Goal: Task Accomplishment & Management: Manage account settings

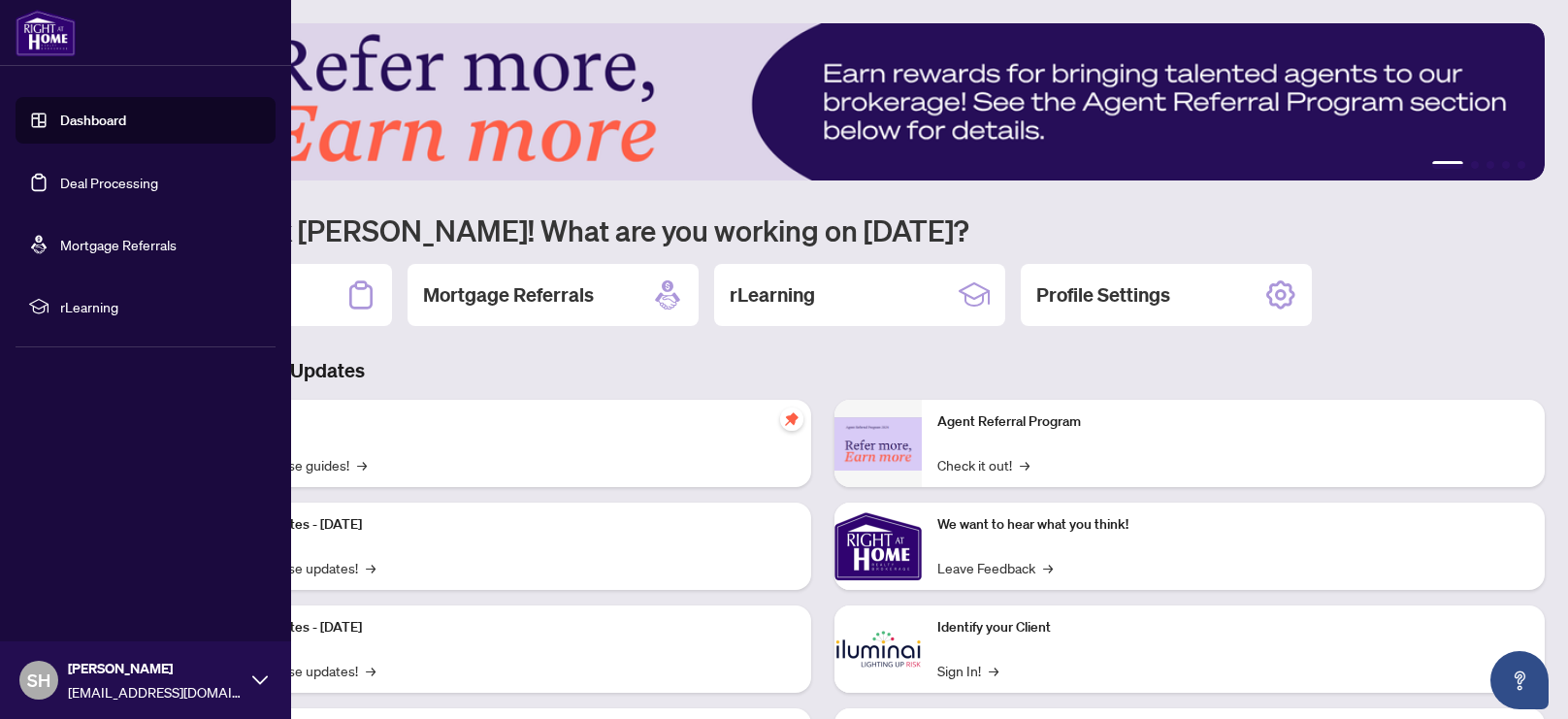
click at [85, 188] on link "Deal Processing" at bounding box center [109, 182] width 98 height 18
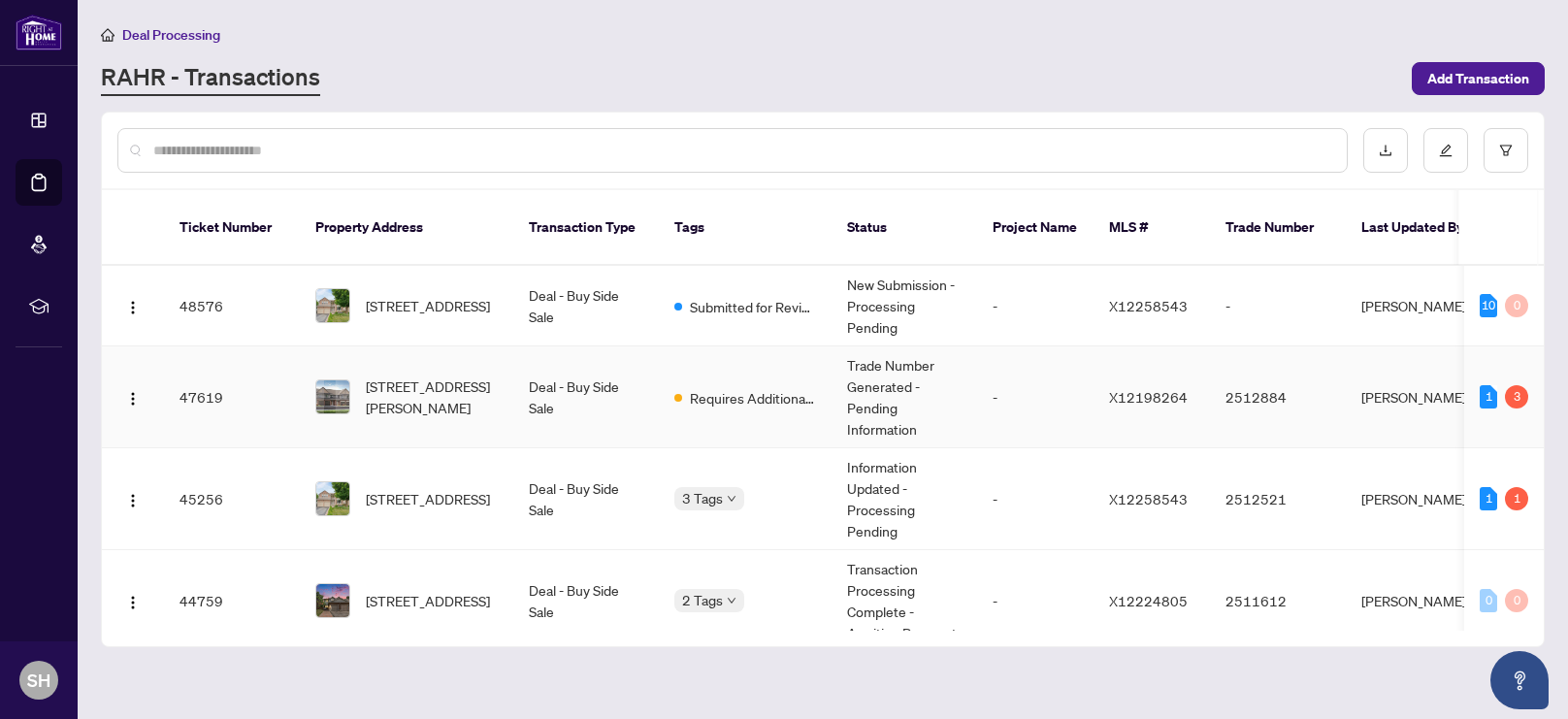
click at [438, 376] on span "[STREET_ADDRESS][PERSON_NAME]" at bounding box center [431, 397] width 132 height 43
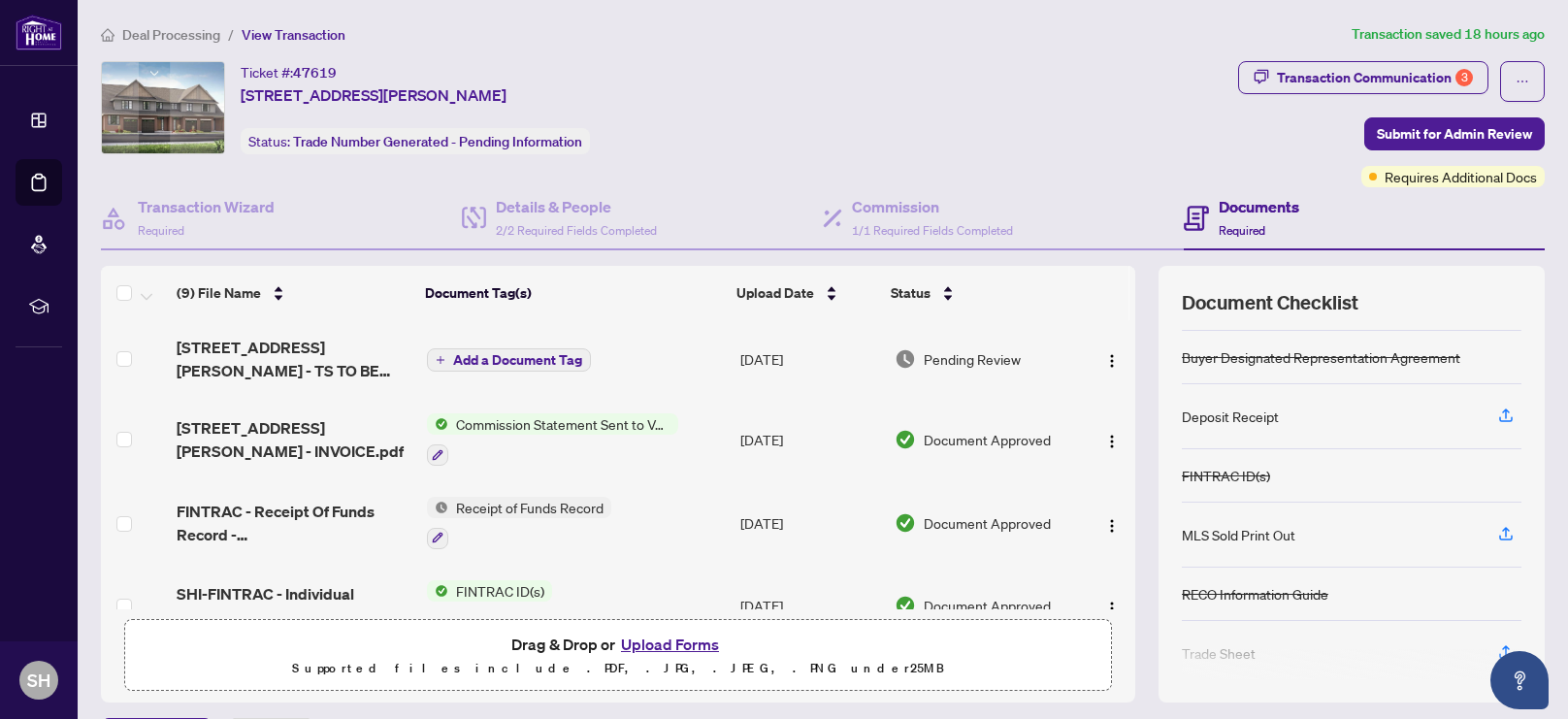
scroll to position [58, 0]
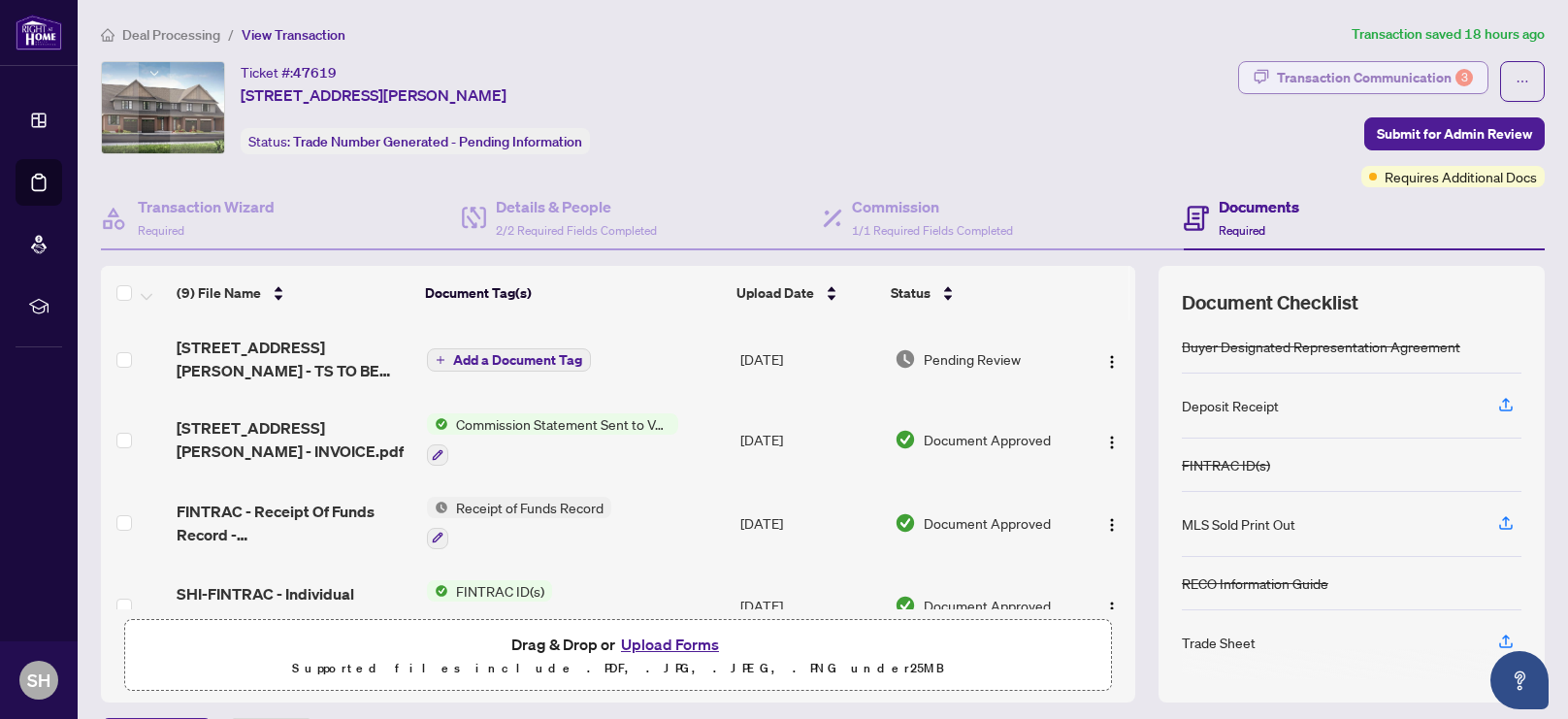
click at [1353, 79] on div "Transaction Communication 3" at bounding box center [1374, 78] width 196 height 31
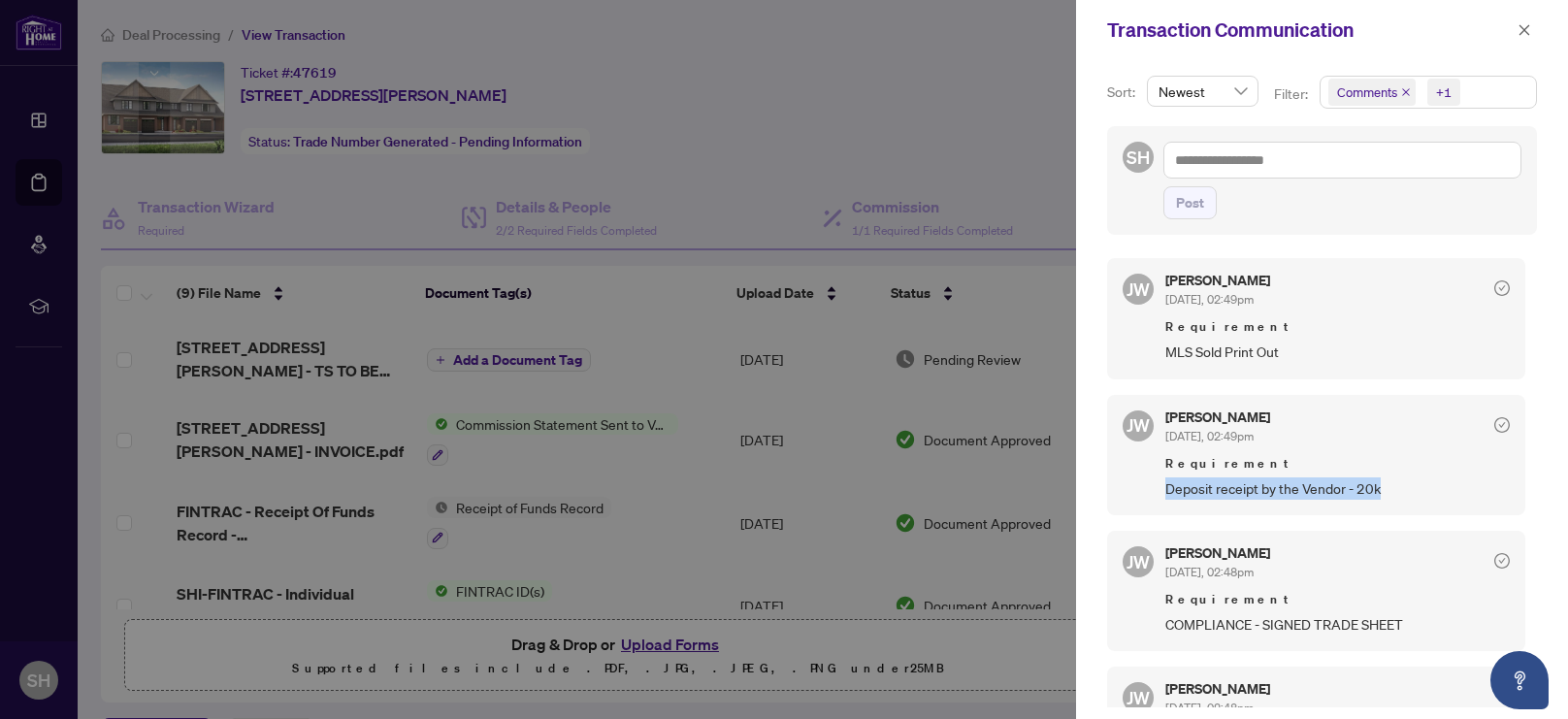
drag, startPoint x: 1393, startPoint y: 488, endPoint x: 1157, endPoint y: 502, distance: 236.4
click at [1157, 502] on div "[PERSON_NAME] [DATE], 02:49pm Requirement Deposit receipt by the Vendor - 20k" at bounding box center [1315, 455] width 418 height 120
copy span "Deposit receipt by the Vendor - 20k"
click at [899, 97] on div at bounding box center [784, 359] width 1568 height 719
click at [654, 653] on div at bounding box center [784, 359] width 1568 height 719
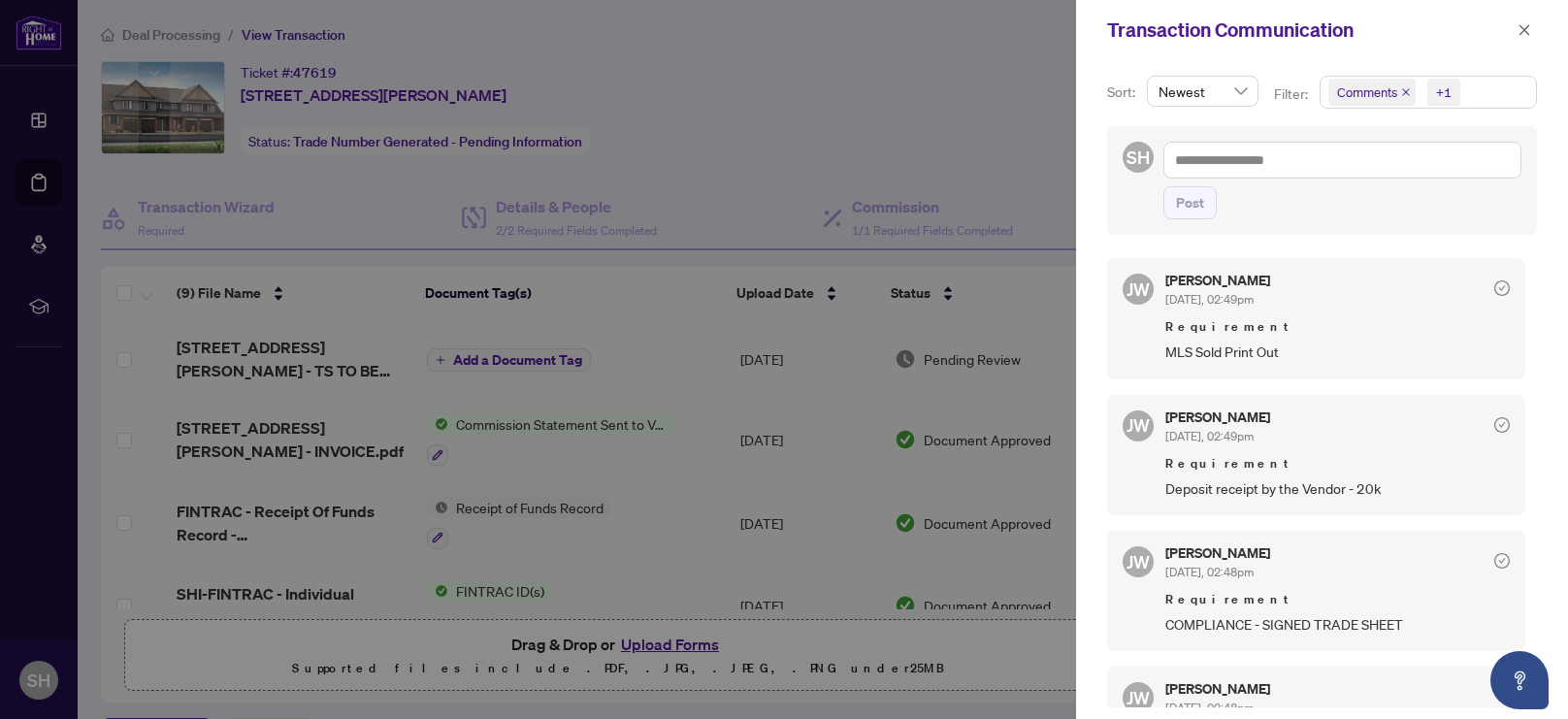
click at [662, 647] on div at bounding box center [784, 359] width 1568 height 719
click at [1524, 26] on icon "close" at bounding box center [1524, 30] width 14 height 14
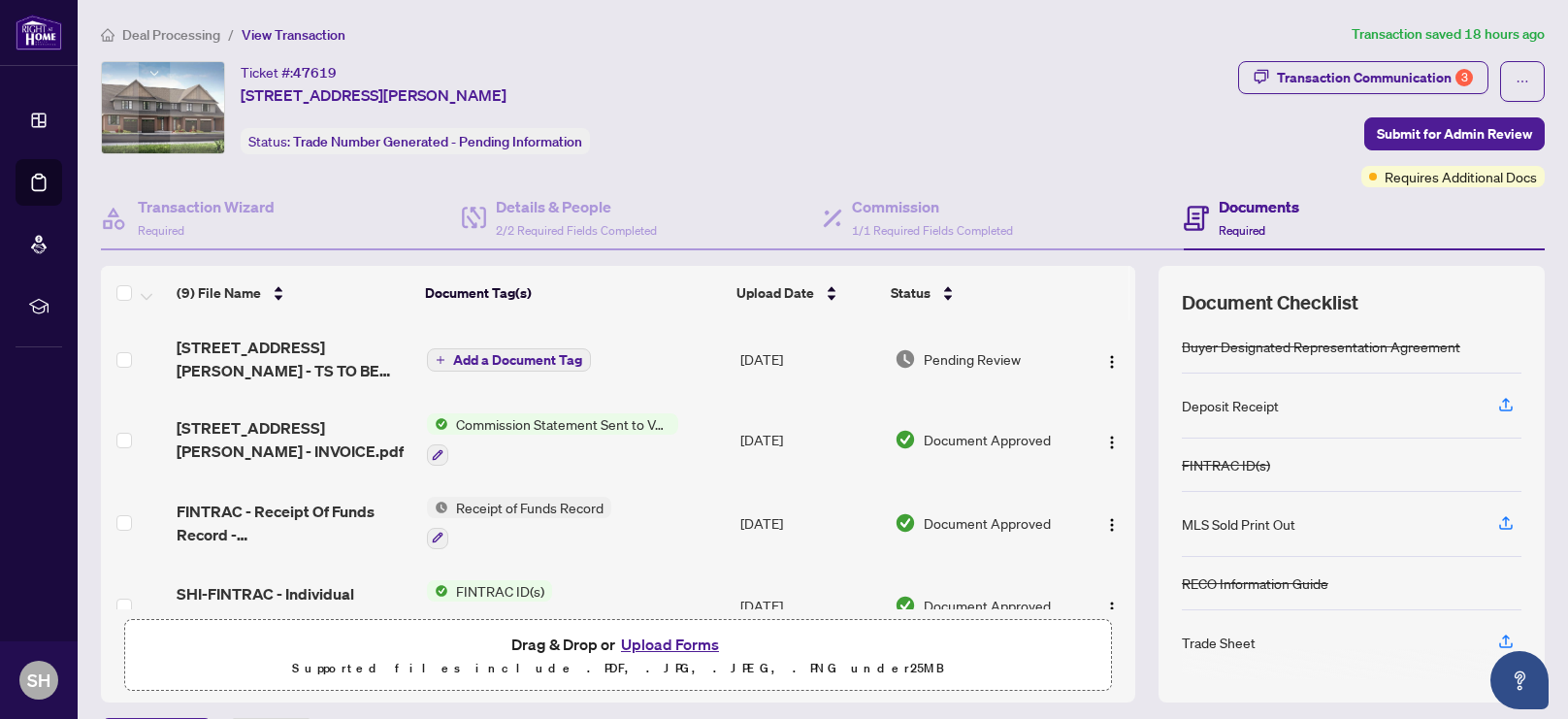
click at [674, 643] on button "Upload Forms" at bounding box center [670, 645] width 109 height 25
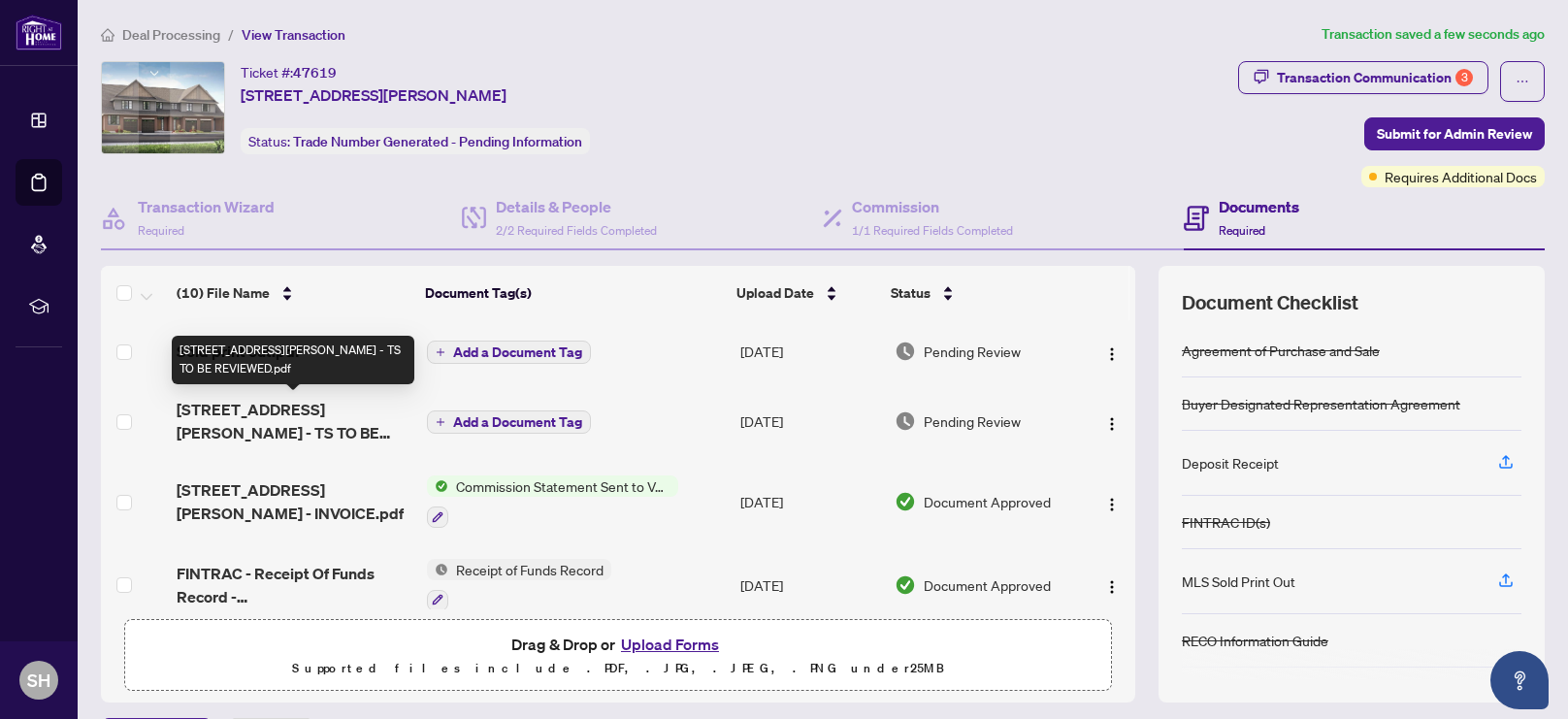
click at [279, 420] on span "[STREET_ADDRESS][PERSON_NAME] - TS TO BE REVIEWED.pdf" at bounding box center [294, 421] width 235 height 47
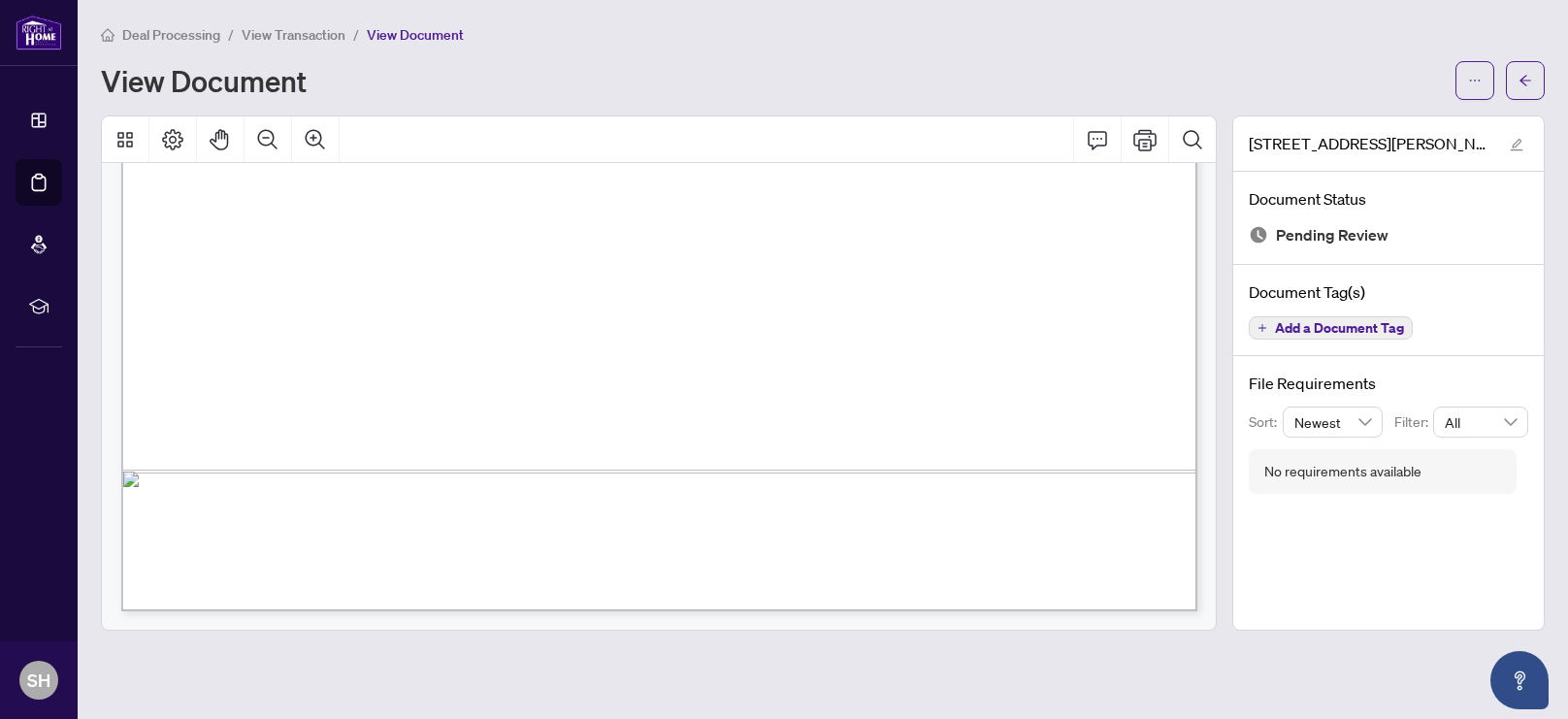
scroll to position [364, 0]
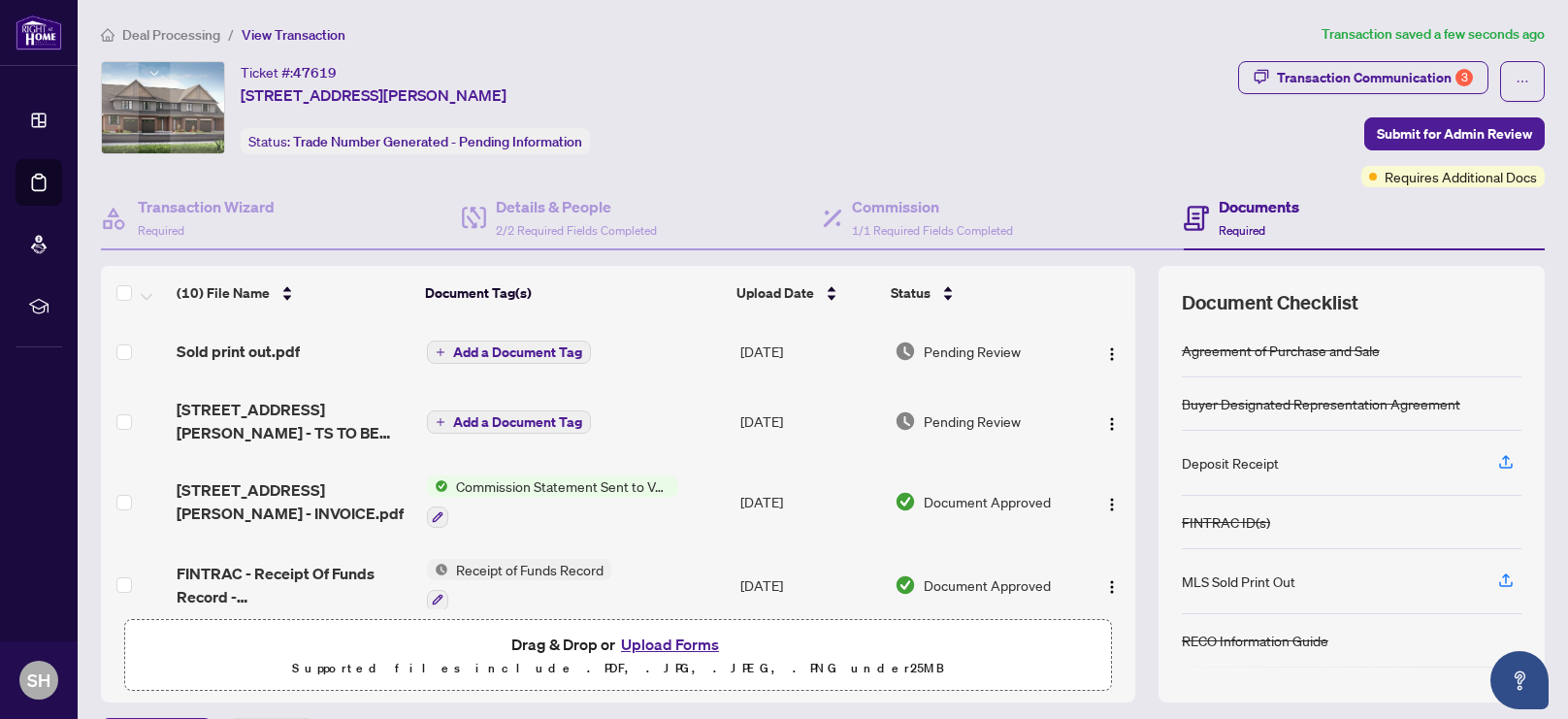
click at [499, 352] on span "Add a Document Tag" at bounding box center [518, 352] width 129 height 14
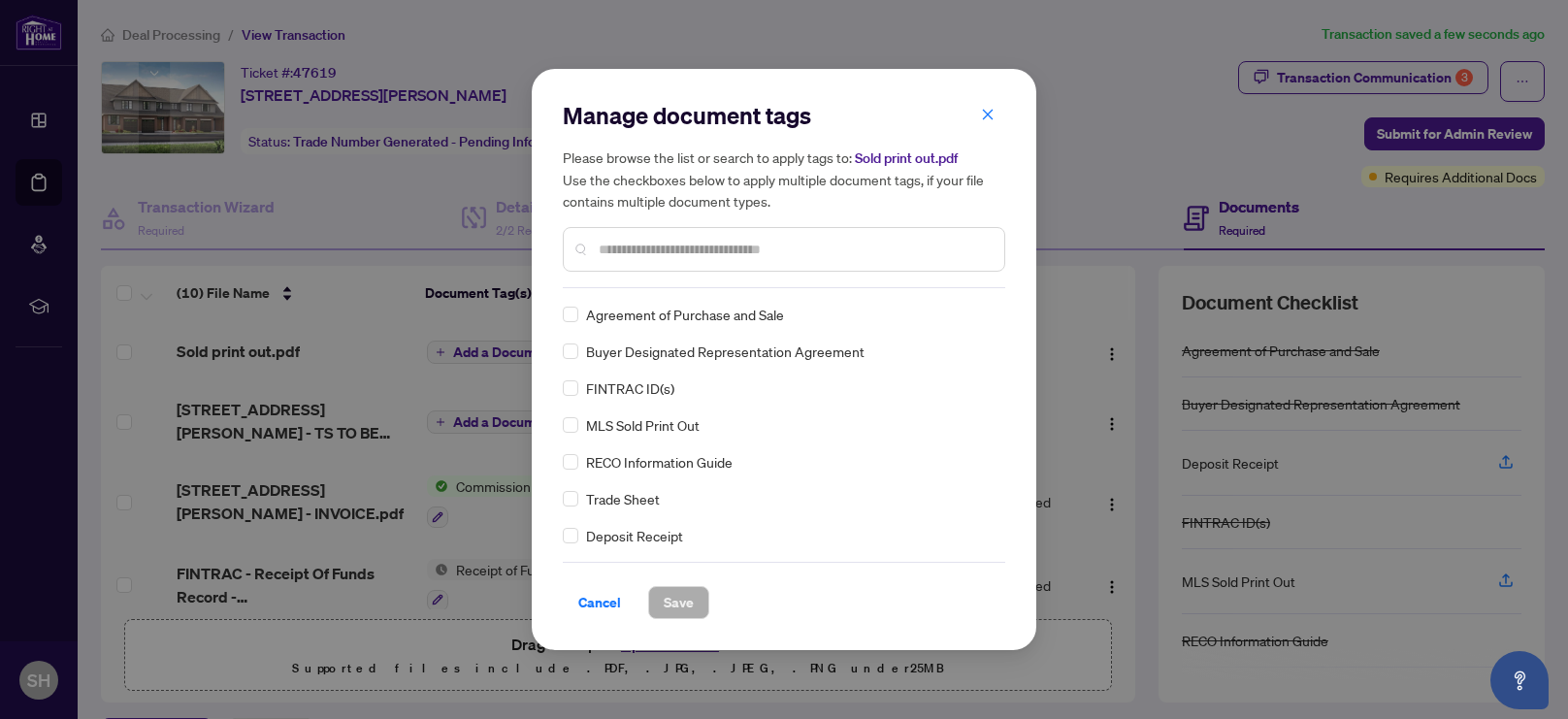
click at [692, 288] on div "Manage document tags Please browse the list or search to apply tags to: Sold pr…" at bounding box center [784, 359] width 443 height 519
click at [709, 250] on input "text" at bounding box center [794, 250] width 390 height 21
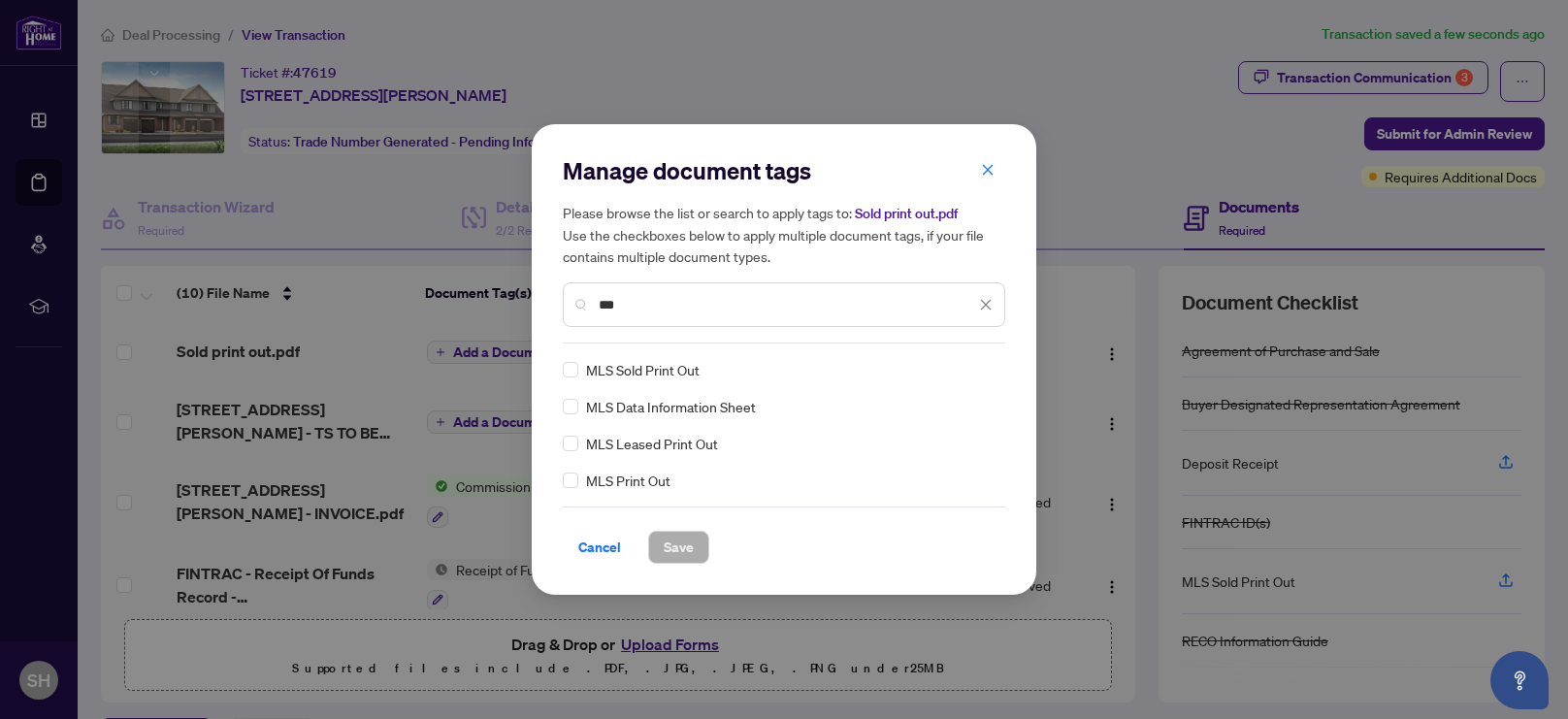
type input "***"
click at [687, 547] on span "Save" at bounding box center [679, 547] width 30 height 31
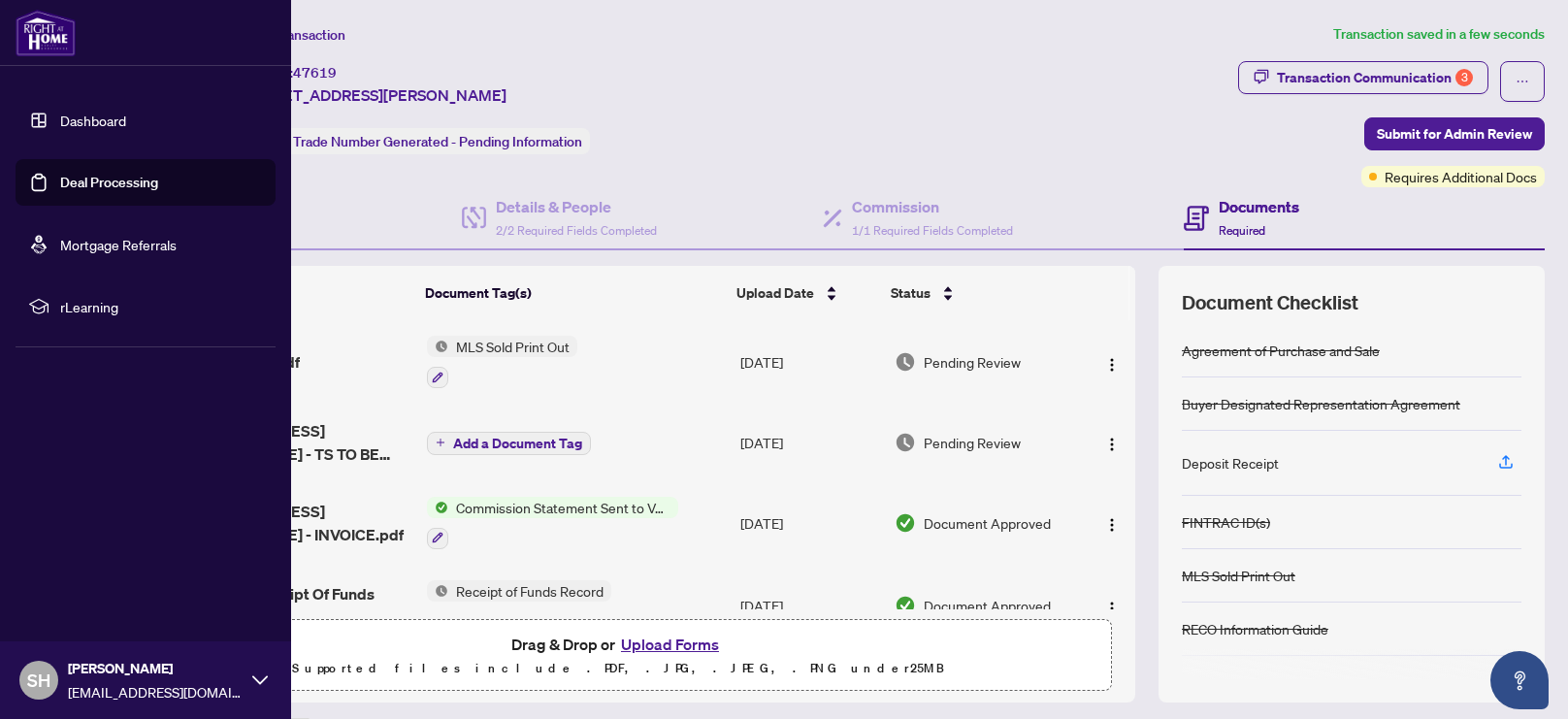
click at [101, 179] on link "Deal Processing" at bounding box center [109, 182] width 98 height 18
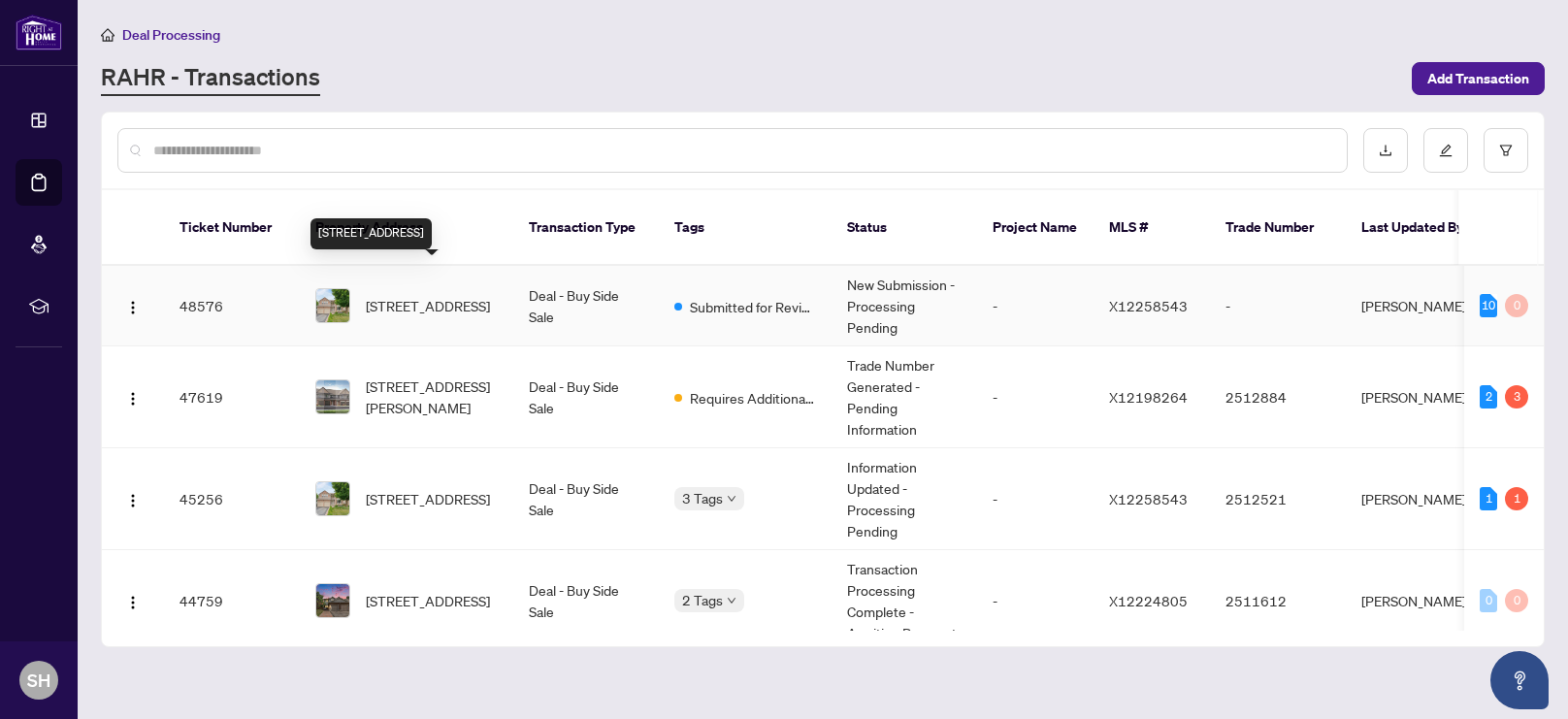
click at [414, 295] on span "[STREET_ADDRESS]" at bounding box center [427, 305] width 124 height 21
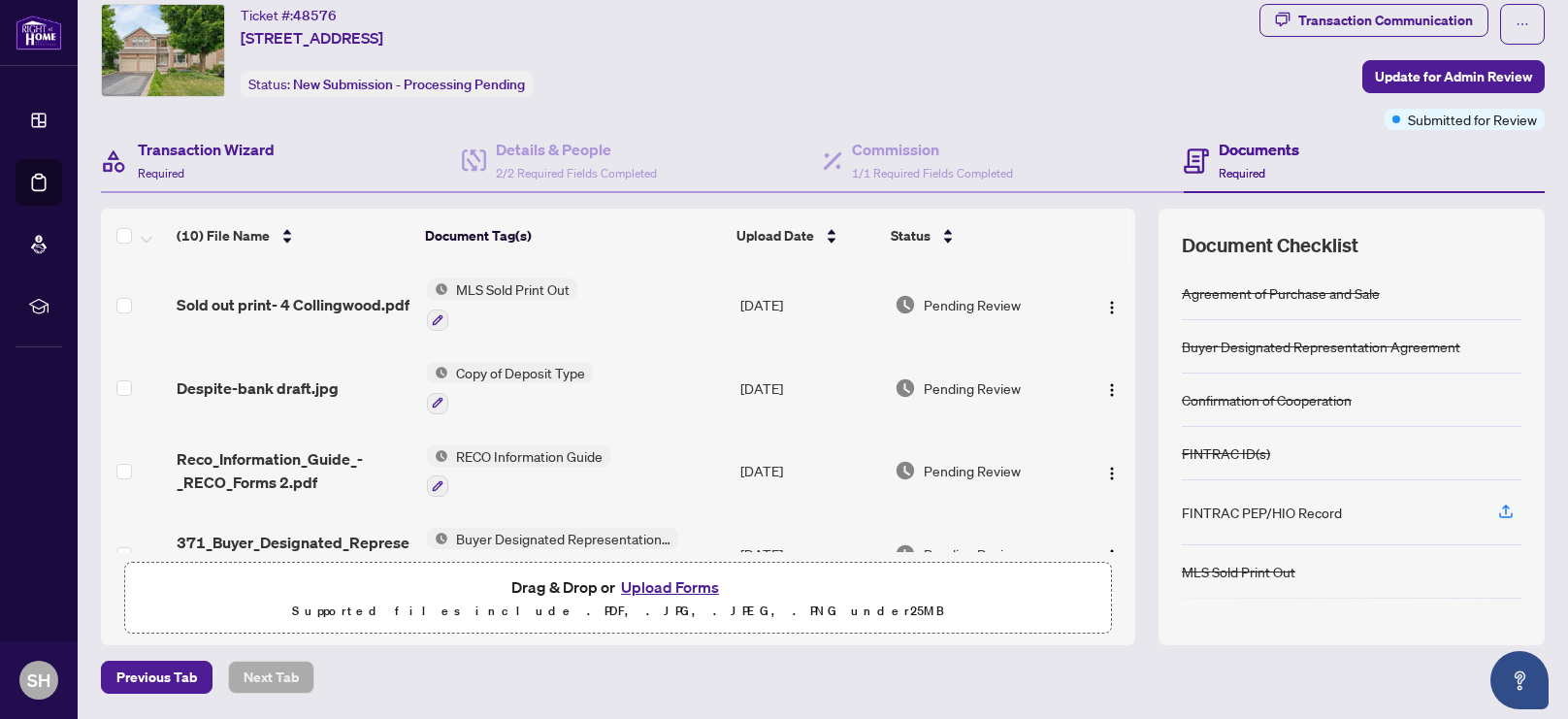
scroll to position [32, 0]
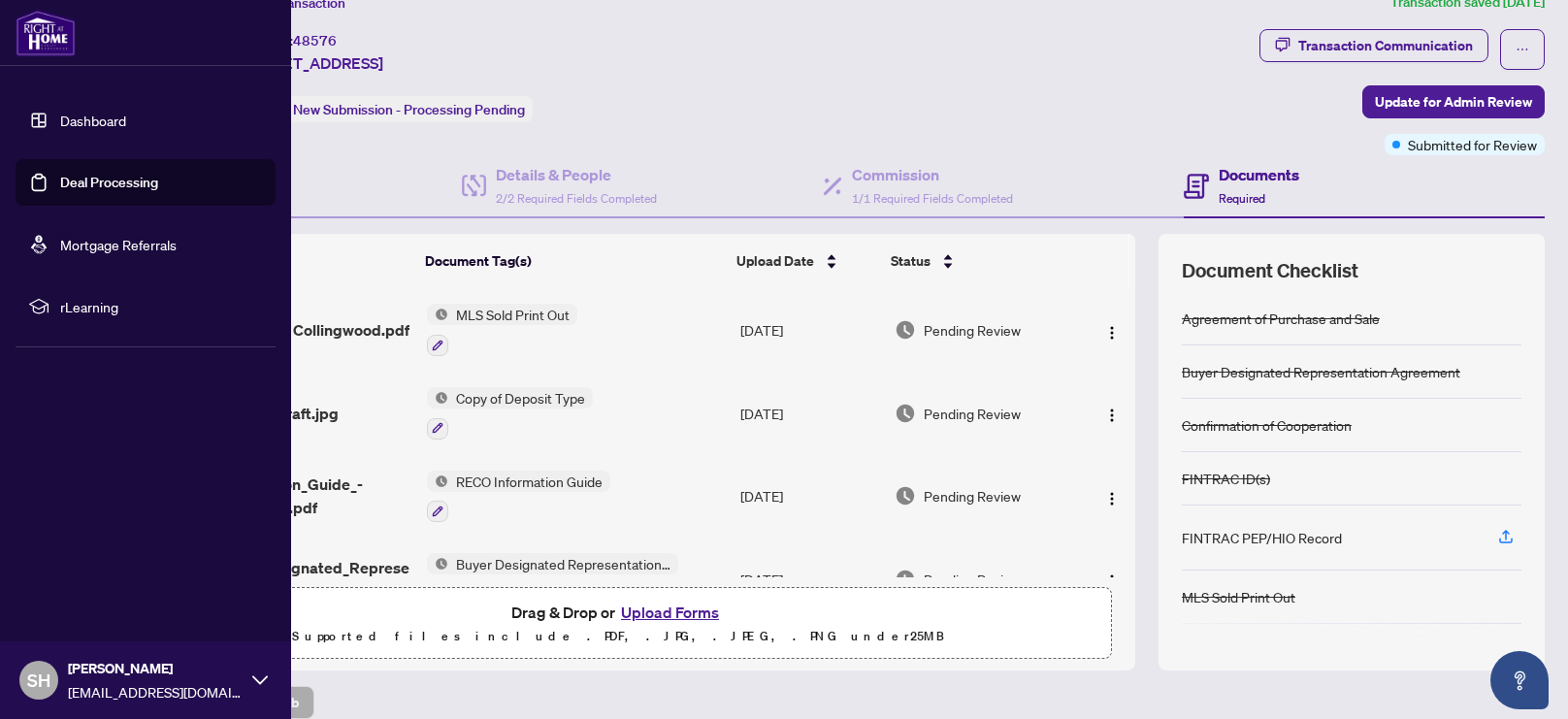
click at [84, 185] on link "Deal Processing" at bounding box center [109, 182] width 98 height 18
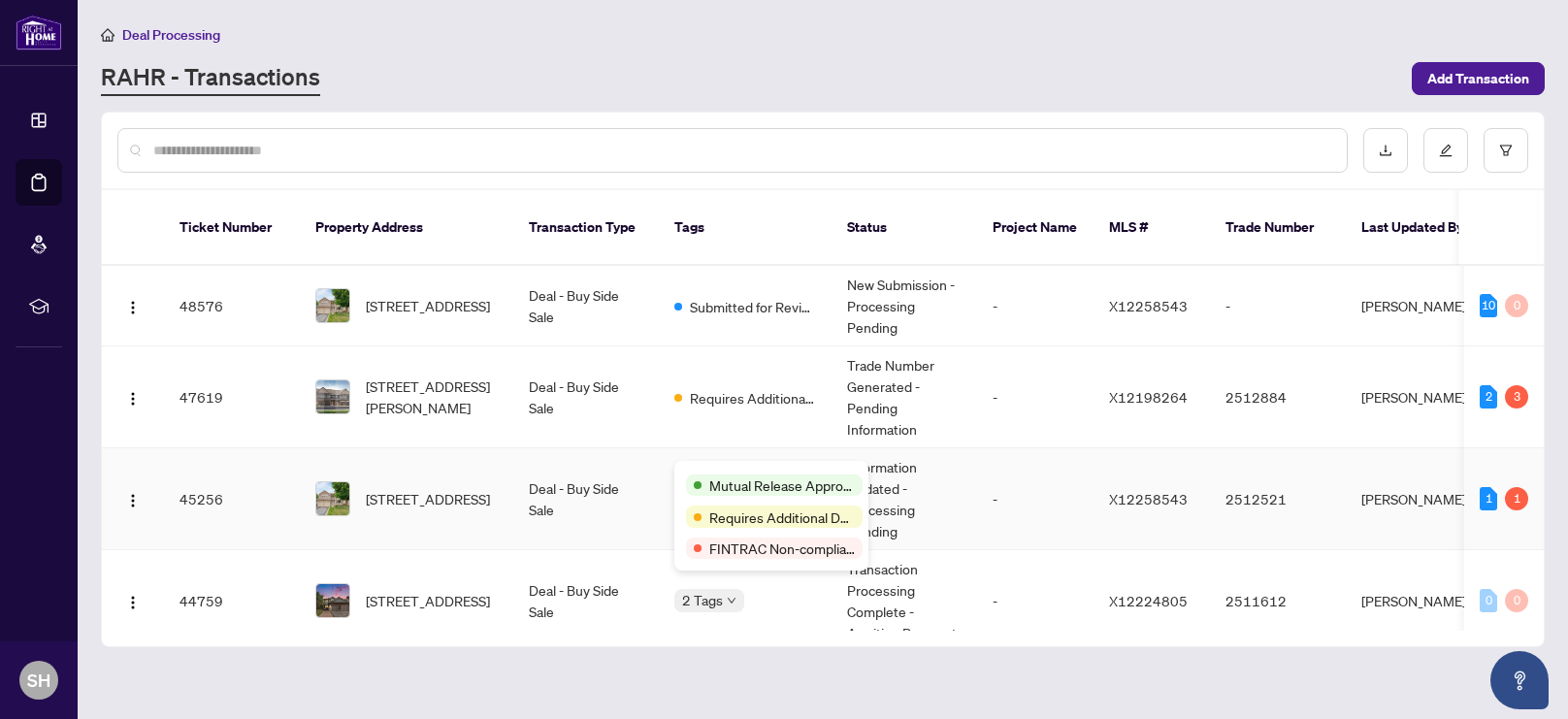
click at [731, 480] on span "Mutual Release Approved" at bounding box center [781, 486] width 145 height 21
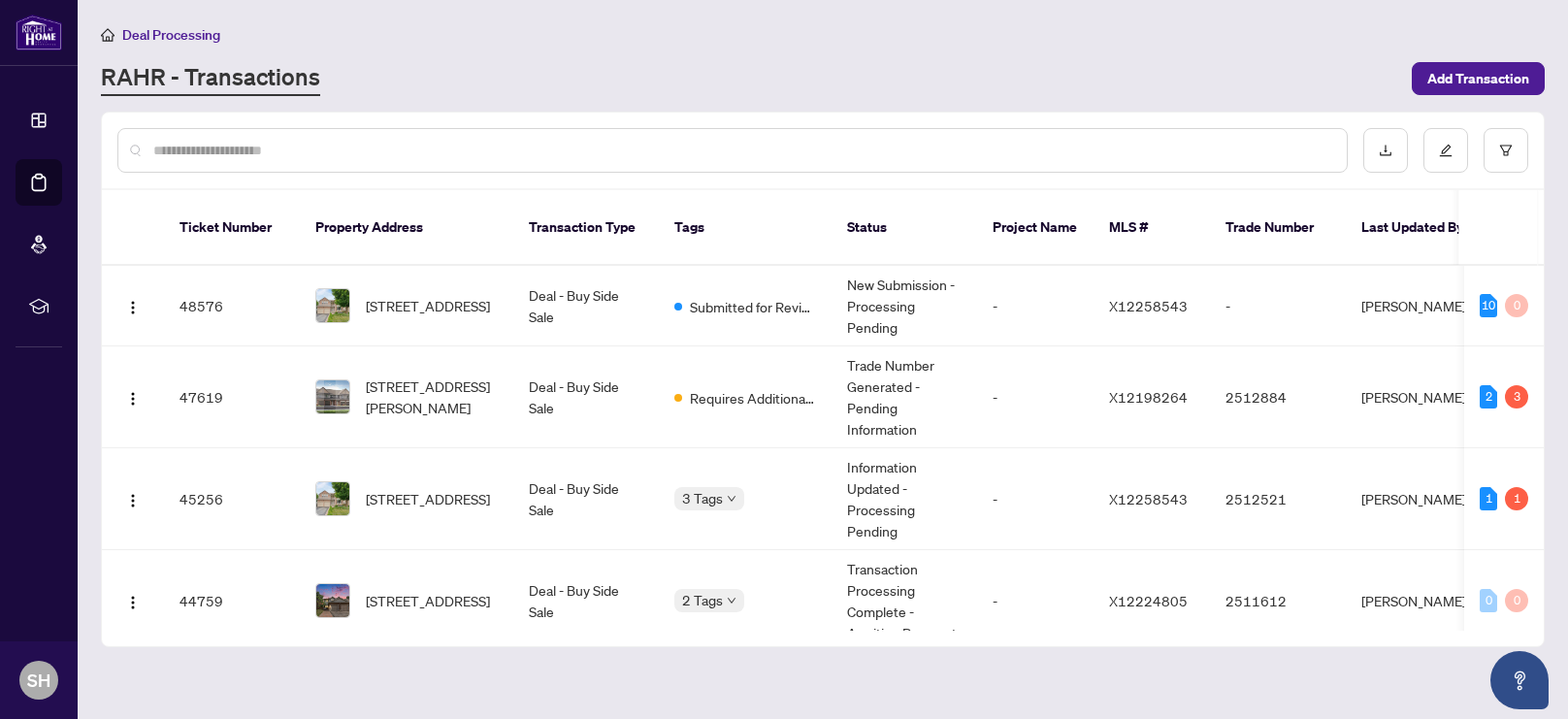
click at [892, 40] on div "Deal Processing" at bounding box center [822, 34] width 1444 height 22
